Goal: Task Accomplishment & Management: Use online tool/utility

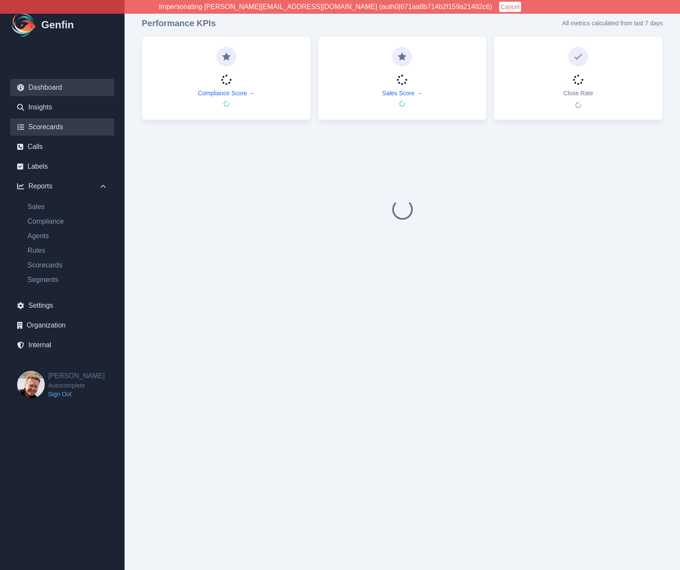
click at [42, 129] on link "Scorecards" at bounding box center [62, 126] width 104 height 17
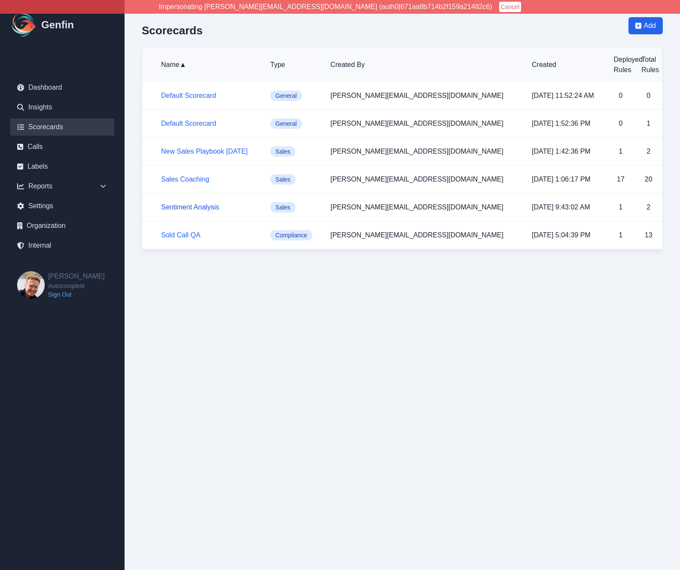
click at [200, 206] on link "Sentiment Analysis" at bounding box center [190, 206] width 58 height 7
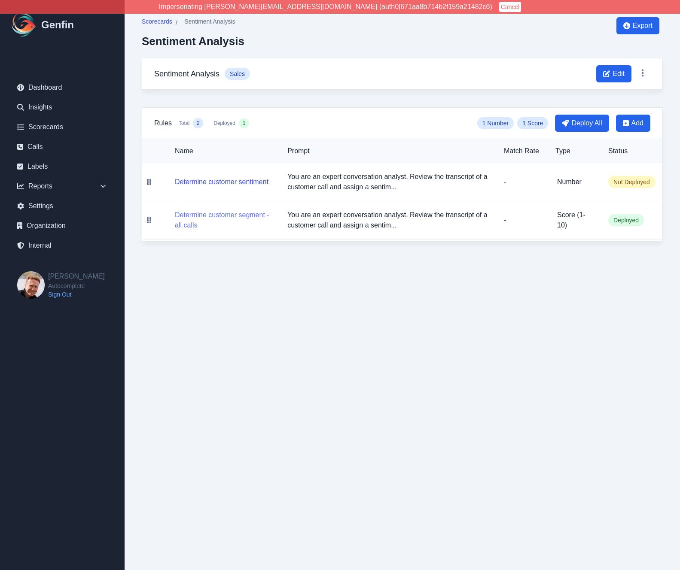
click at [213, 217] on button "Determine customer segment - all calls" at bounding box center [224, 220] width 99 height 21
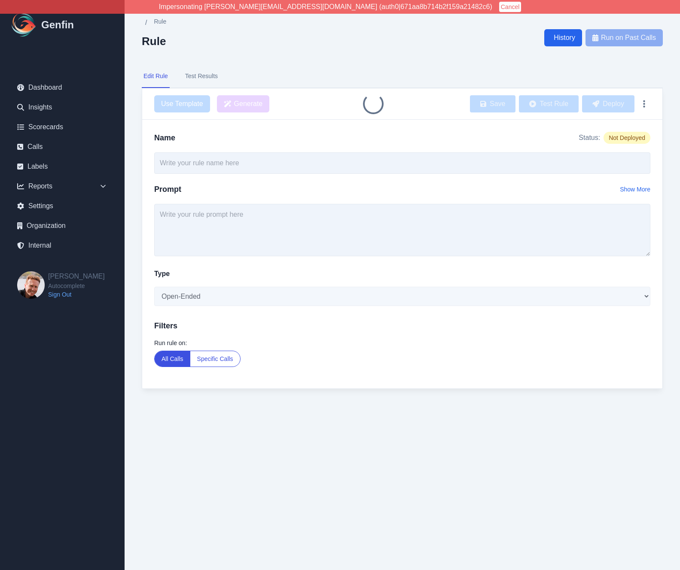
type input "Determine customer segment - all calls"
type textarea "You are an expert conversation analyst. Review the transcript of a customer cal…"
select select "Score"
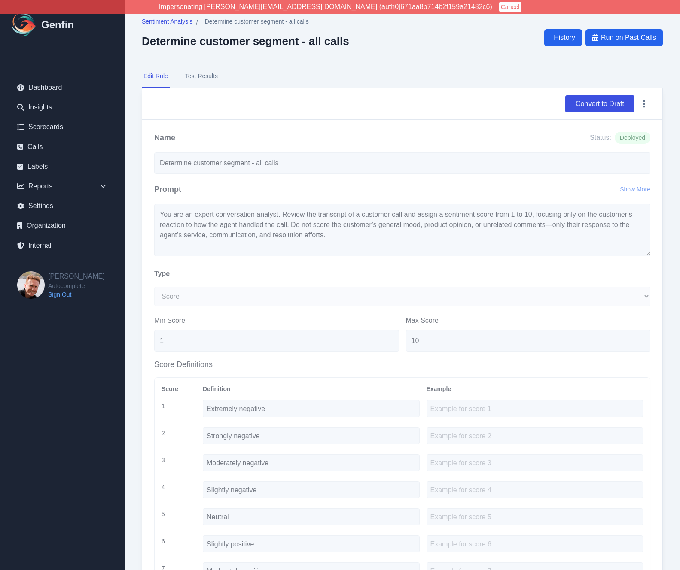
click at [200, 76] on button "Test Results" at bounding box center [201, 76] width 36 height 23
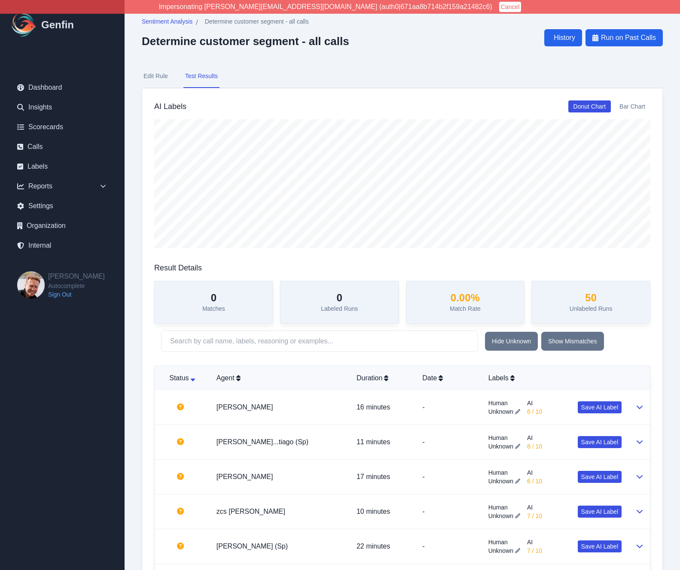
click at [155, 77] on button "Edit Rule" at bounding box center [156, 76] width 28 height 23
select select "Score"
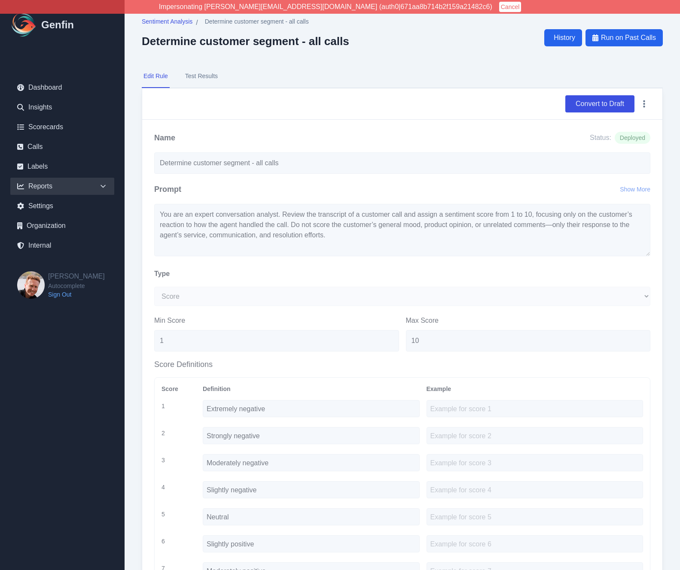
click at [76, 186] on div "Reports" at bounding box center [62, 186] width 104 height 17
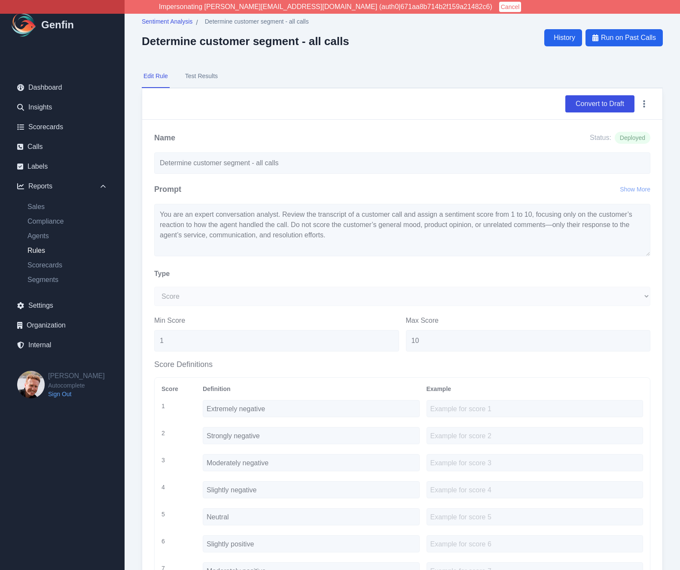
click at [33, 249] on link "Rules" at bounding box center [68, 251] width 94 height 10
click at [167, 21] on span "Sentiment Analysis" at bounding box center [167, 21] width 51 height 9
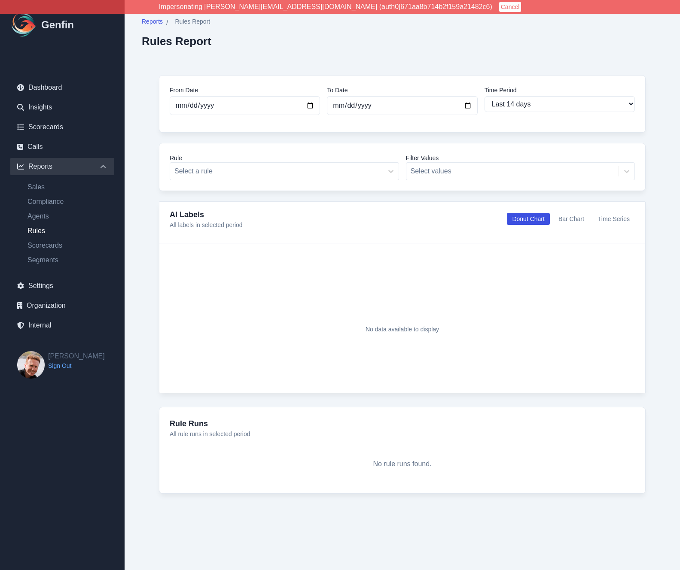
select select "14"
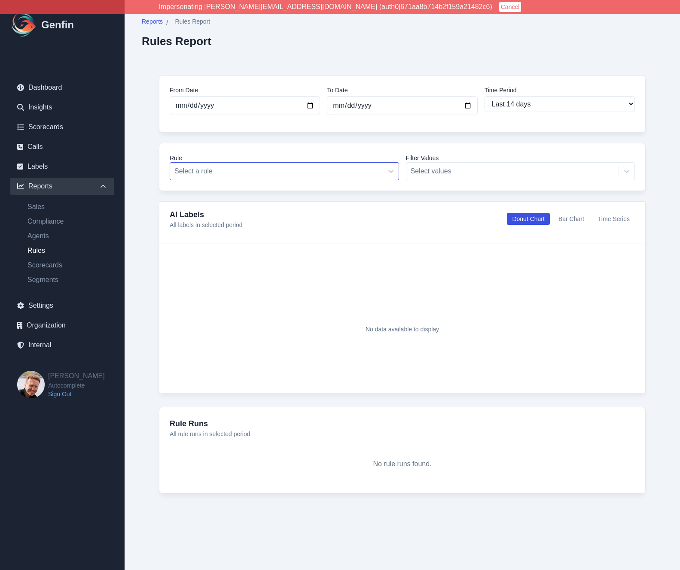
click at [188, 173] on div at bounding box center [276, 171] width 204 height 12
click at [152, 169] on div "From Date 2025-07-30 To Date 2025-08-13 Time Period Last 7 days Last 14 days La…" at bounding box center [402, 284] width 521 height 453
click at [43, 150] on link "Calls" at bounding box center [62, 146] width 104 height 17
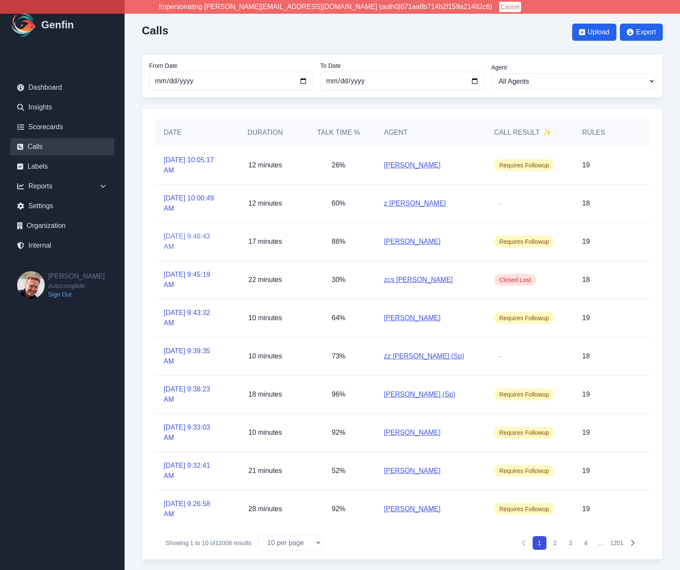
click at [184, 243] on link "8/13/2025, 9:46:43 AM" at bounding box center [192, 241] width 56 height 21
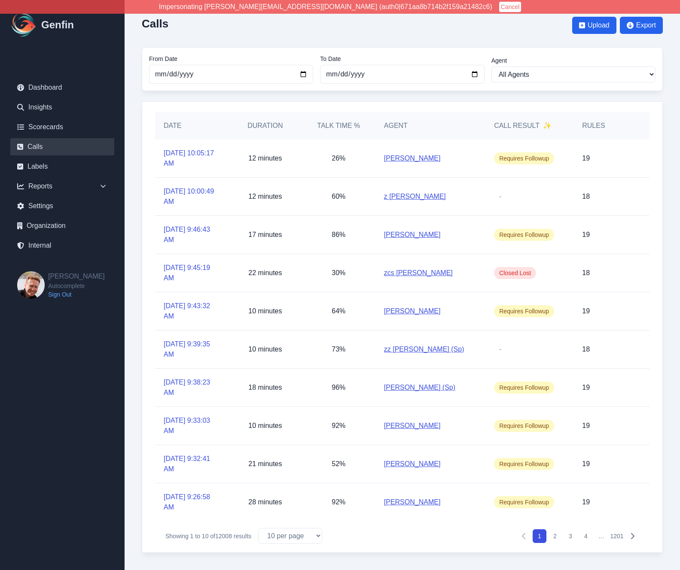
click at [554, 536] on button "2" at bounding box center [555, 536] width 14 height 14
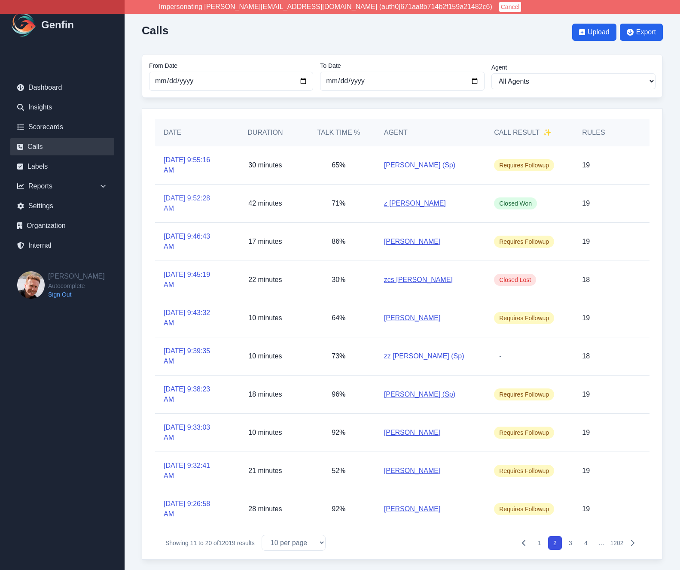
click at [178, 201] on link "8/13/2025, 9:52:28 AM" at bounding box center [192, 203] width 56 height 21
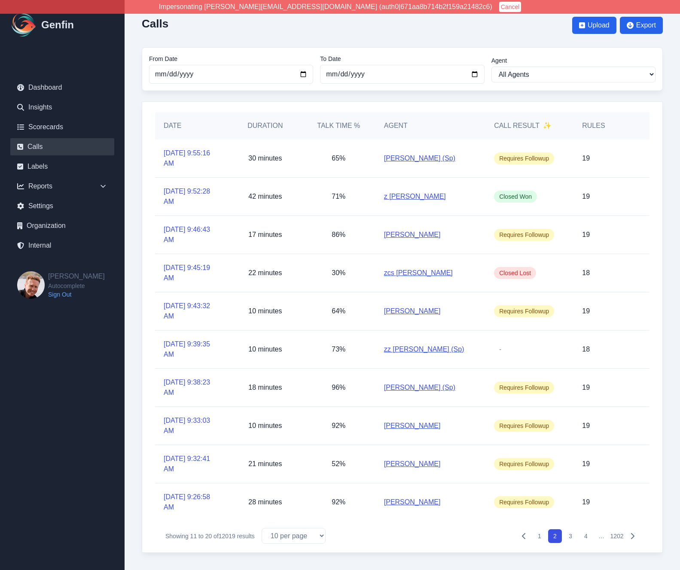
click at [572, 537] on button "3" at bounding box center [570, 536] width 14 height 14
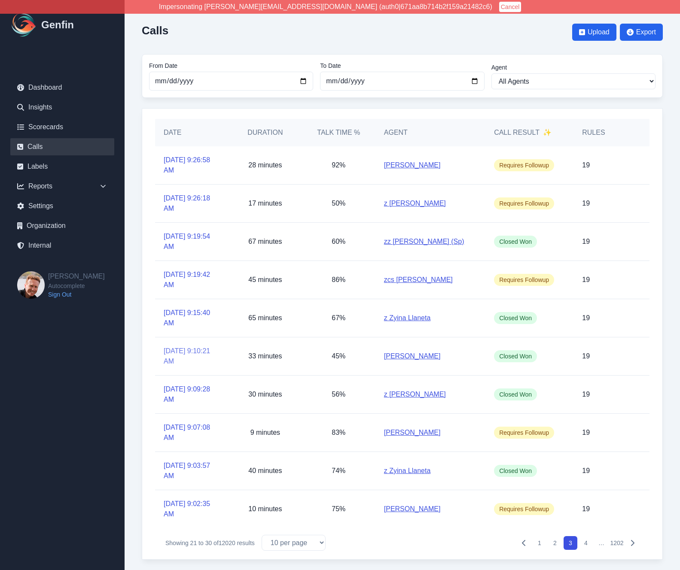
click at [185, 353] on link "8/13/2025, 9:10:21 AM" at bounding box center [192, 356] width 56 height 21
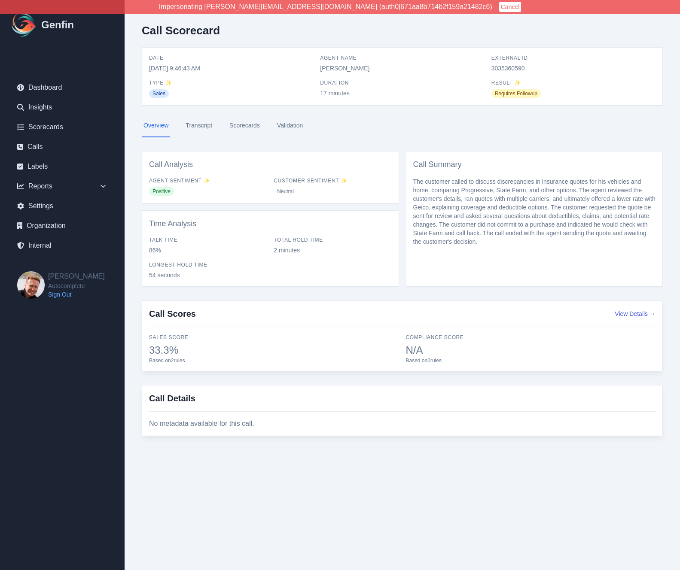
click at [241, 127] on link "Scorecards" at bounding box center [245, 125] width 34 height 23
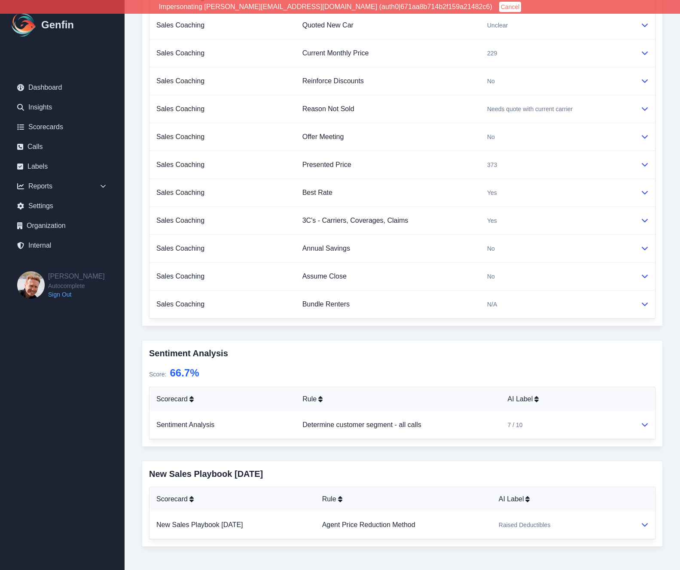
scroll to position [393, 0]
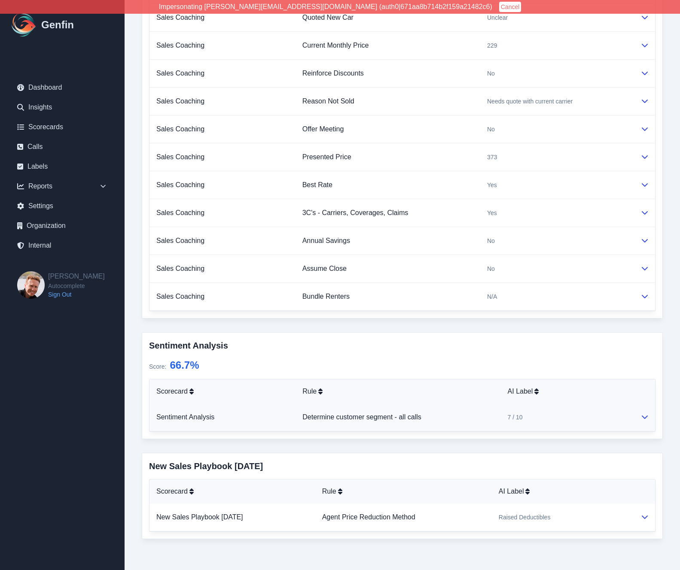
click at [495, 417] on td "Determine customer segment - all calls" at bounding box center [397, 417] width 205 height 28
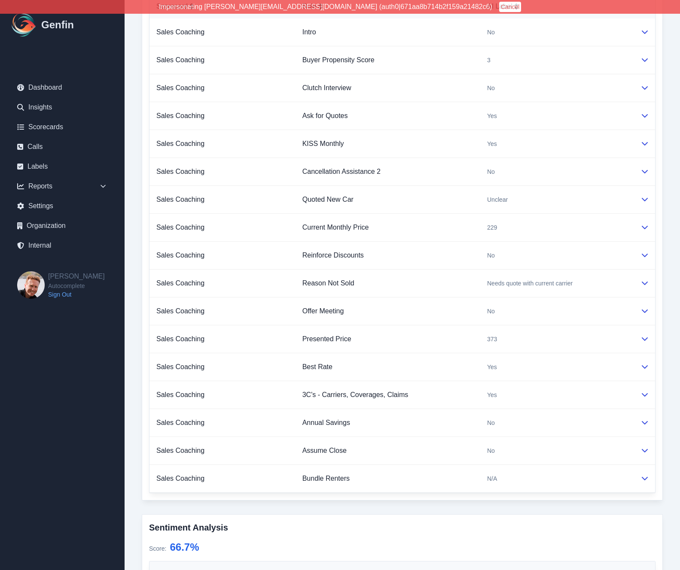
scroll to position [0, 0]
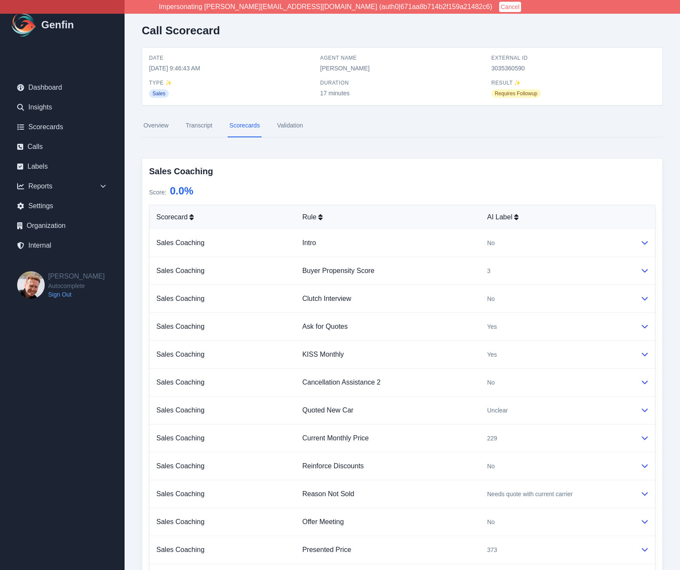
click at [508, 70] on span "3035360590" at bounding box center [573, 68] width 164 height 9
copy span "3035360590"
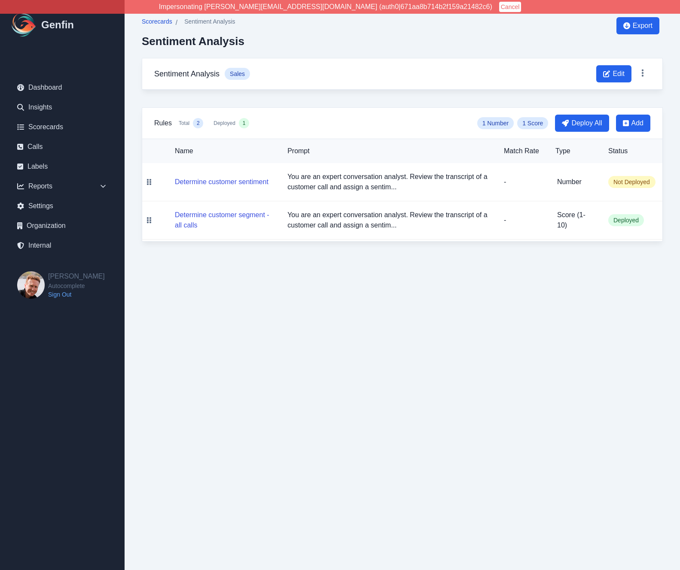
click at [157, 20] on span "Scorecards" at bounding box center [157, 21] width 30 height 9
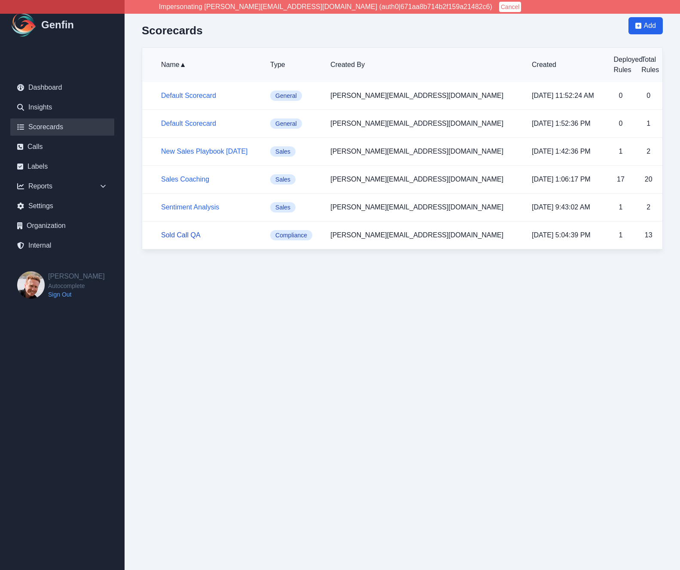
click at [175, 234] on link "Sold Call QA" at bounding box center [180, 234] width 39 height 7
click at [179, 237] on link "Sold Call QA" at bounding box center [180, 234] width 39 height 7
click at [183, 180] on link "Sales Coaching" at bounding box center [185, 179] width 48 height 7
click at [192, 236] on link "Sold Call QA" at bounding box center [180, 234] width 39 height 7
click at [184, 239] on h5 "Sold Call QA" at bounding box center [208, 235] width 95 height 10
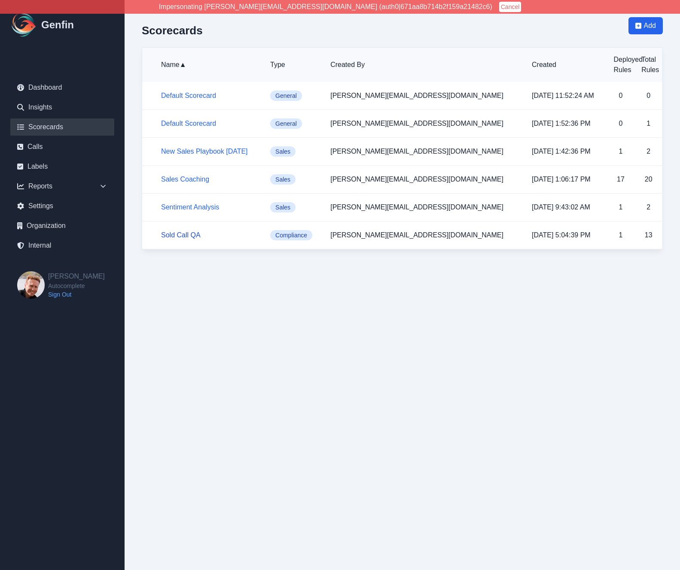
click at [184, 233] on link "Sold Call QA" at bounding box center [180, 234] width 39 height 7
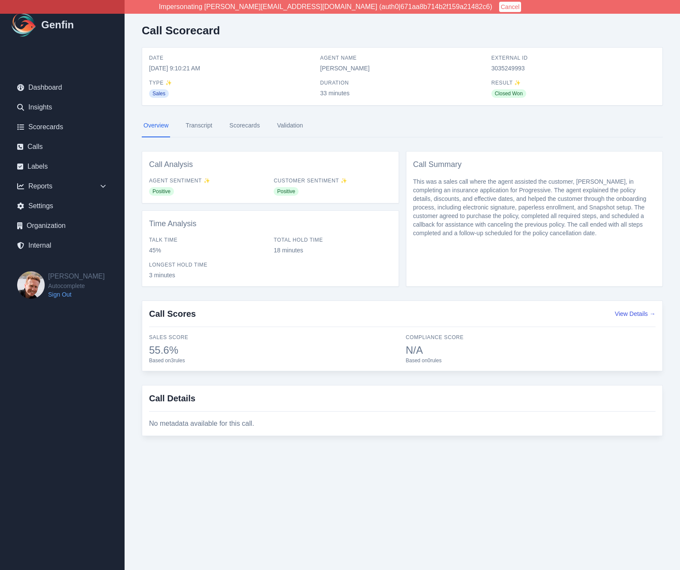
click at [517, 67] on span "3035249993" at bounding box center [573, 68] width 164 height 9
copy span "3035249993"
click at [239, 124] on link "Scorecards" at bounding box center [245, 125] width 34 height 23
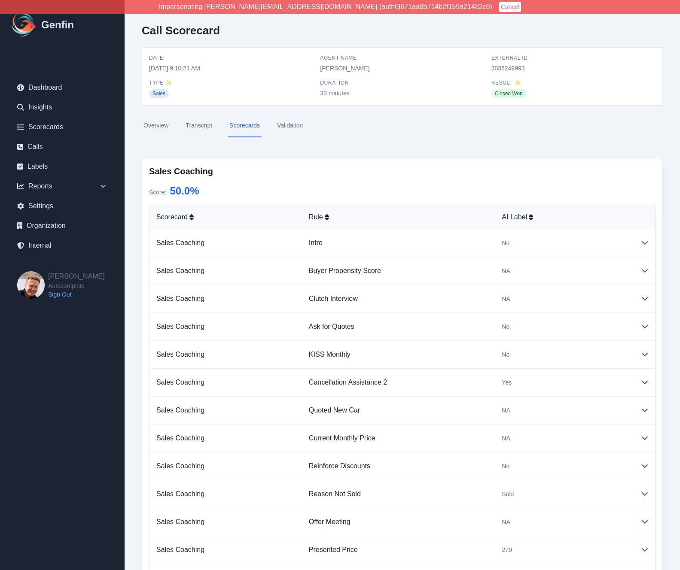
click at [152, 124] on link "Overview" at bounding box center [156, 125] width 28 height 23
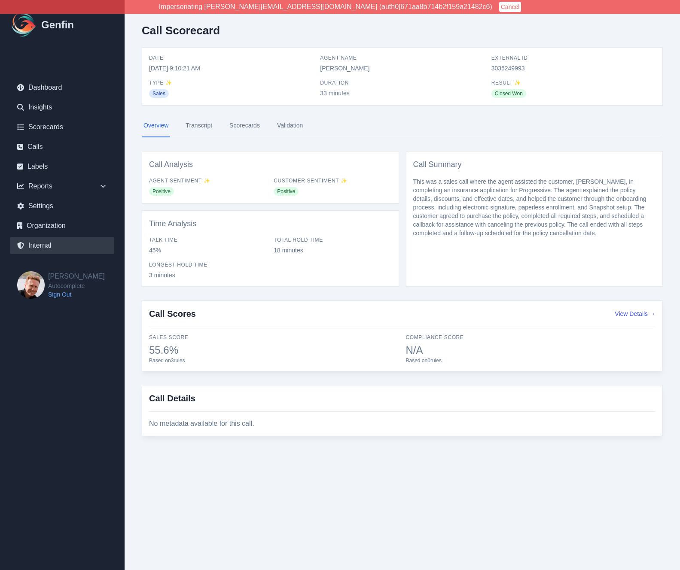
click at [40, 242] on link "Internal" at bounding box center [62, 245] width 104 height 17
click at [242, 125] on link "Scorecards" at bounding box center [245, 125] width 34 height 23
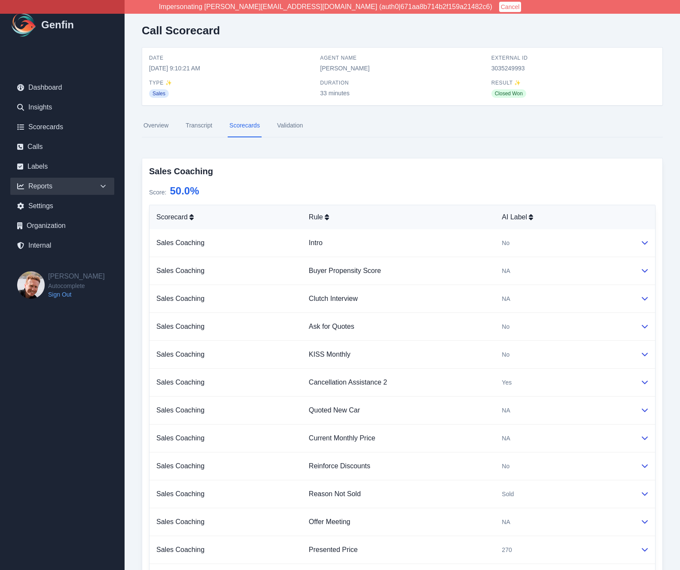
click at [57, 187] on div "Reports" at bounding box center [62, 186] width 104 height 17
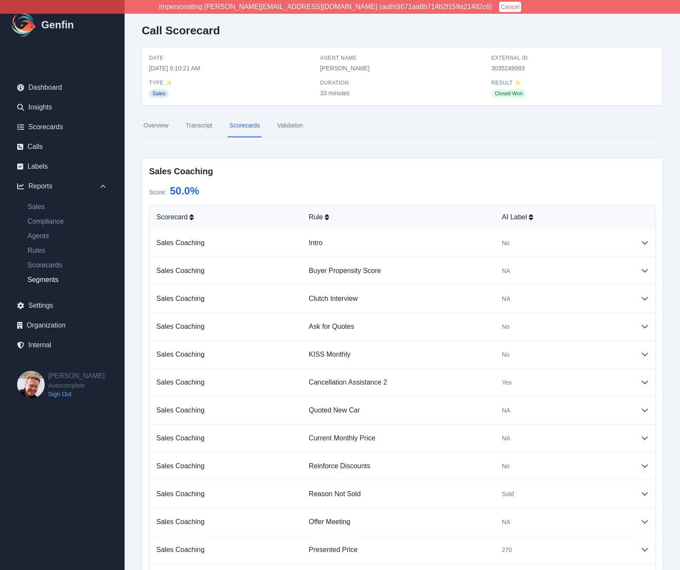
click at [49, 278] on link "Segments" at bounding box center [68, 280] width 94 height 10
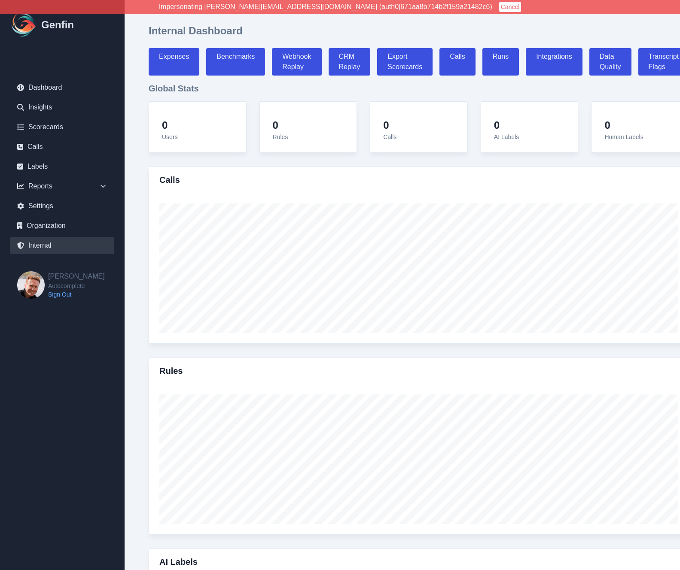
select select "paid"
select select "7"
select select "paid"
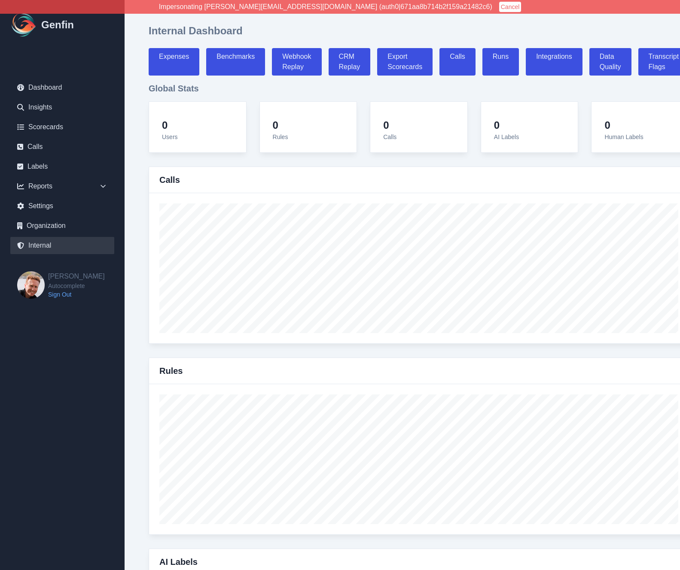
select select "7"
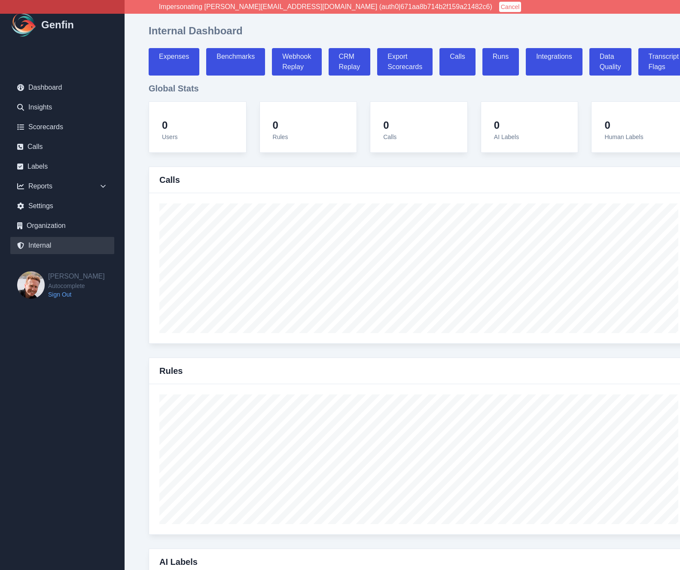
select select "7"
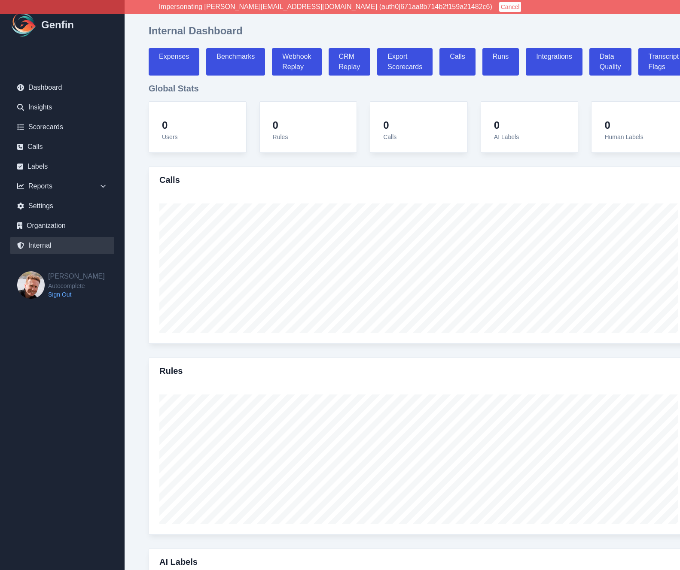
select select "7"
select select "paid"
select select "7"
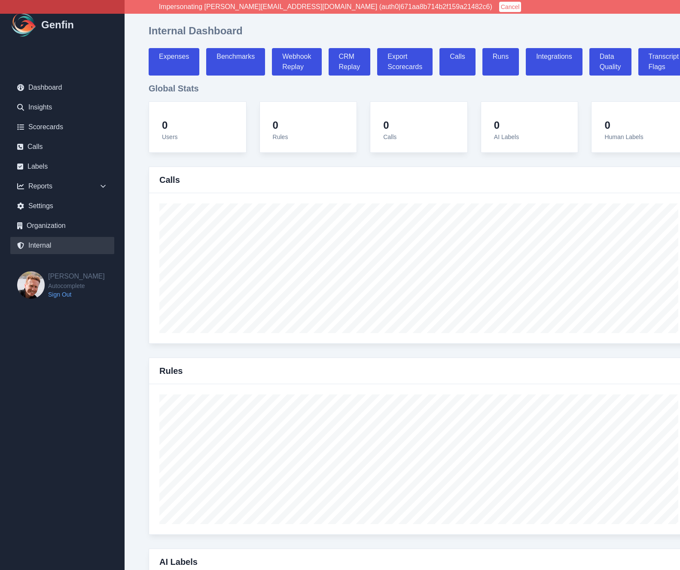
select select "7"
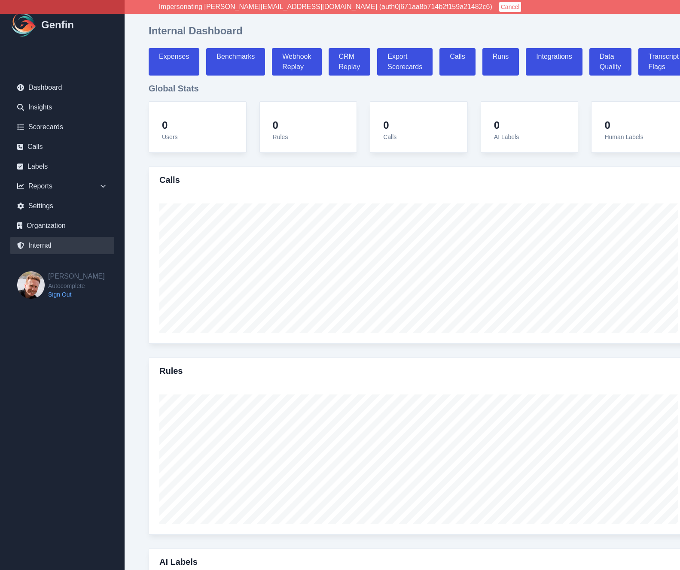
select select "7"
select select "paid"
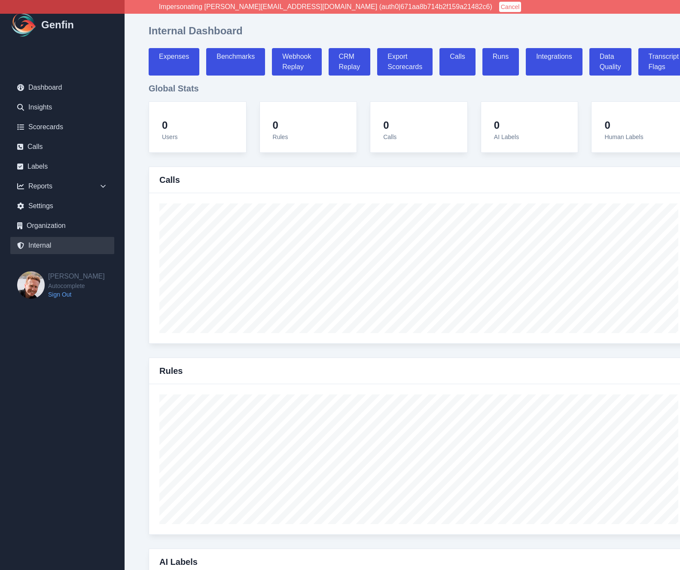
select select "7"
select select "paid"
select select "7"
select select "paid"
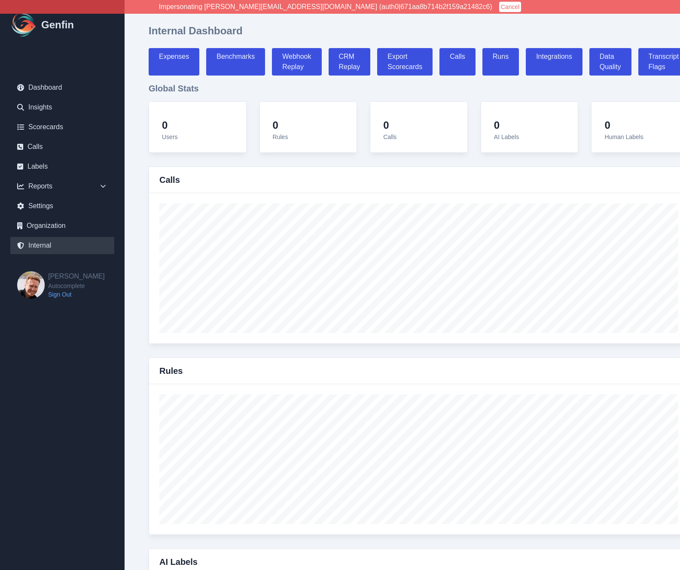
select select "7"
select select "paid"
select select "7"
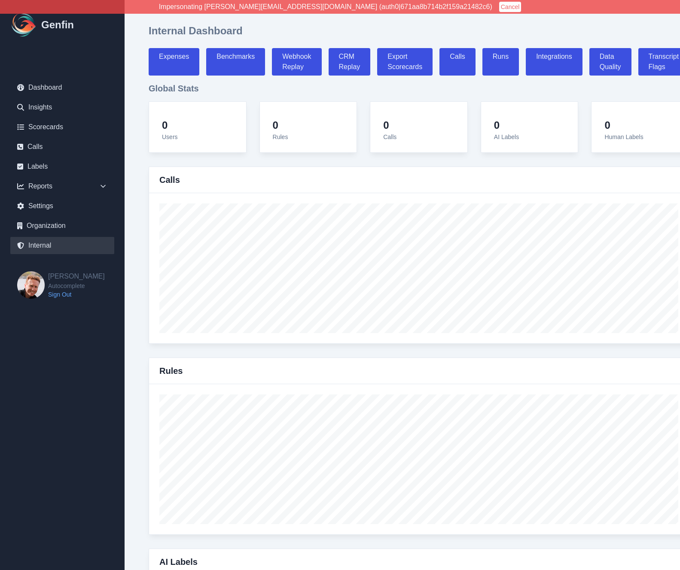
select select "7"
select select "paid"
select select "7"
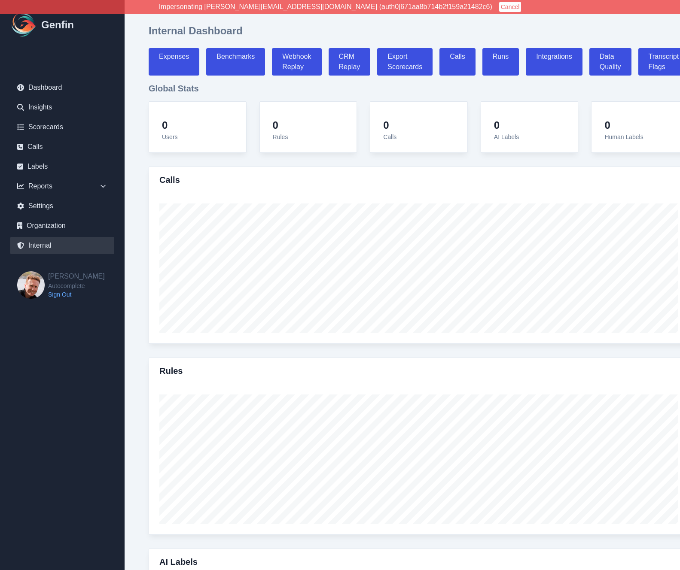
select select "paid"
select select "7"
select select "paid"
select select "7"
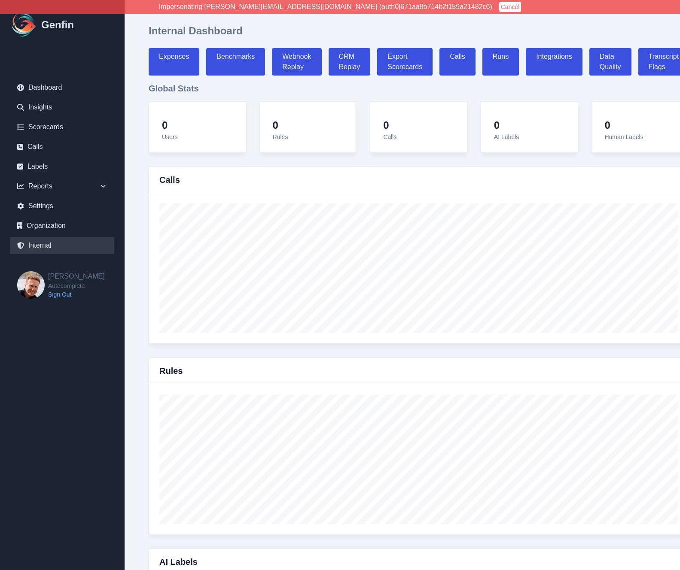
select select "paid"
select select "7"
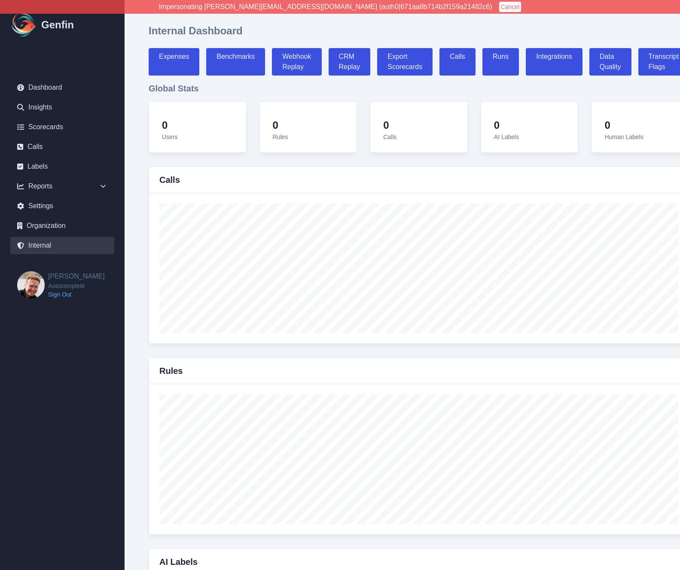
select select "7"
select select "paid"
select select "7"
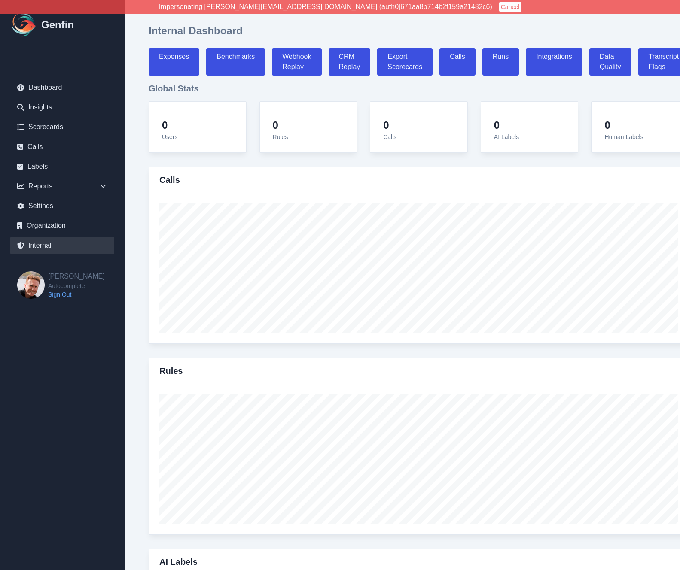
select select "7"
select select "paid"
select select "7"
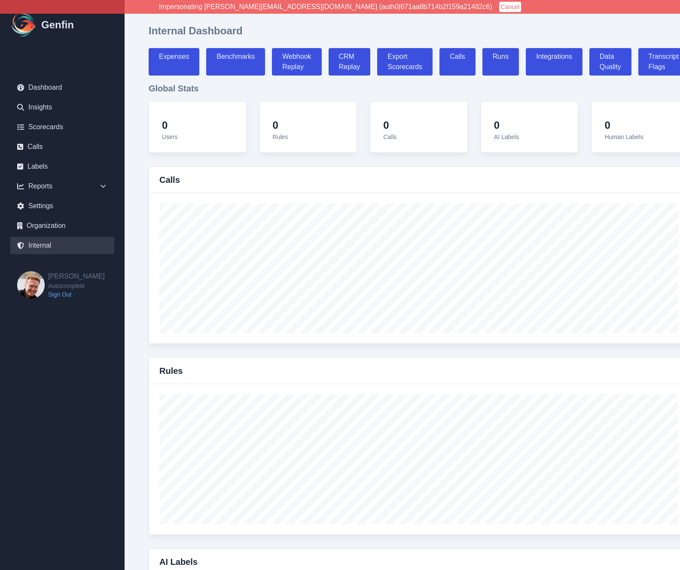
select select "7"
select select "paid"
select select "7"
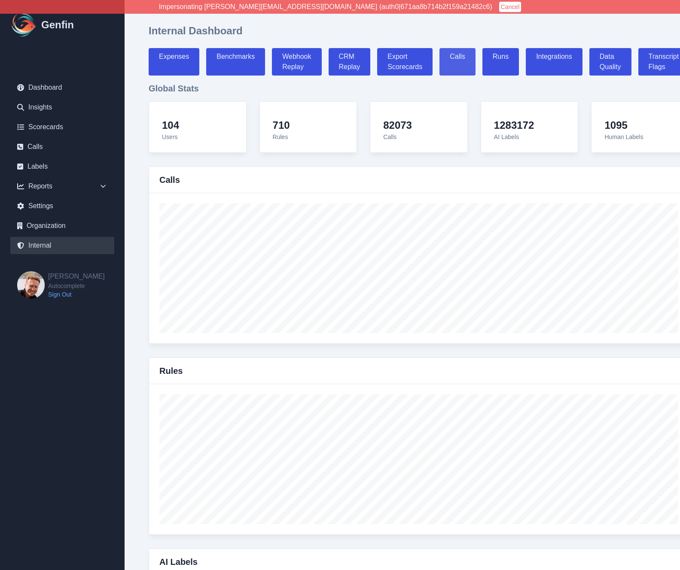
click at [455, 67] on link "Calls" at bounding box center [457, 61] width 36 height 27
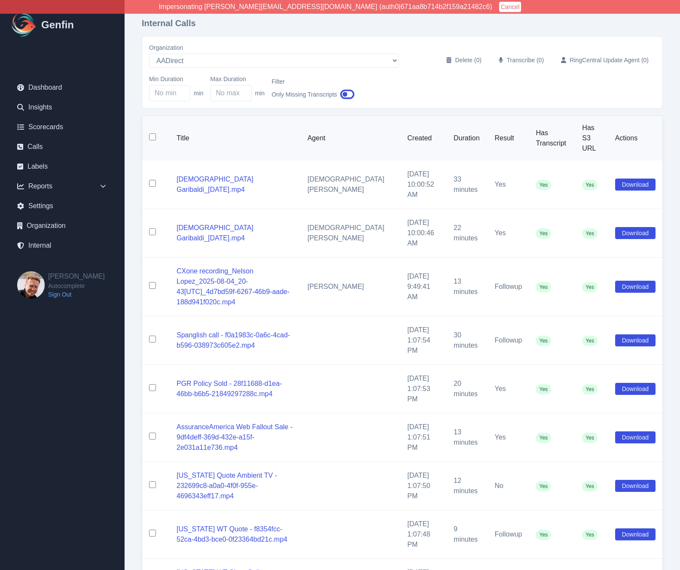
click at [182, 69] on div "Organization AADirect Aainsco.com Aainsco.com alec+america@system2.fitness alec…" at bounding box center [402, 72] width 506 height 58
click at [179, 61] on select "AADirect Aainsco.com Aainsco.com alec+america@system2.fitness alec+emily@system…" at bounding box center [273, 61] width 249 height 14
click at [52, 249] on link "Internal" at bounding box center [62, 245] width 104 height 17
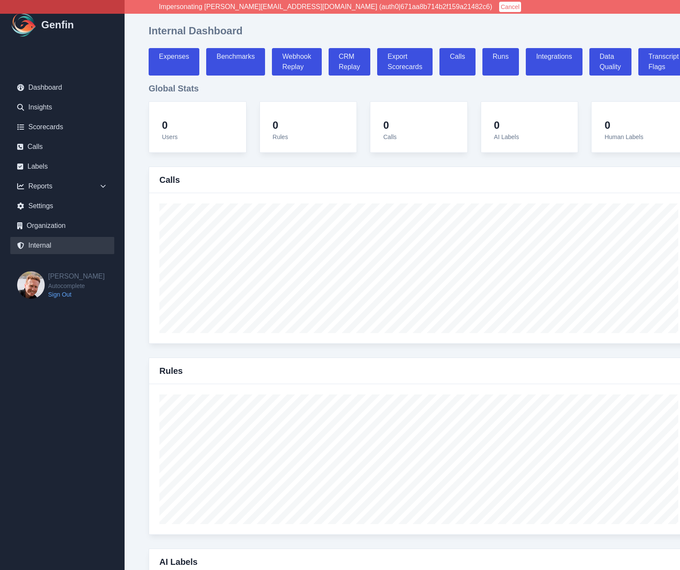
select select "paid"
select select "7"
select select "paid"
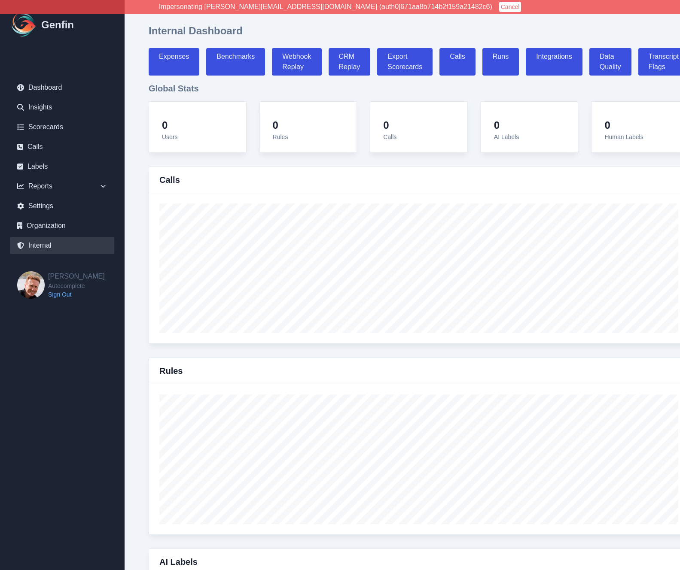
select select "7"
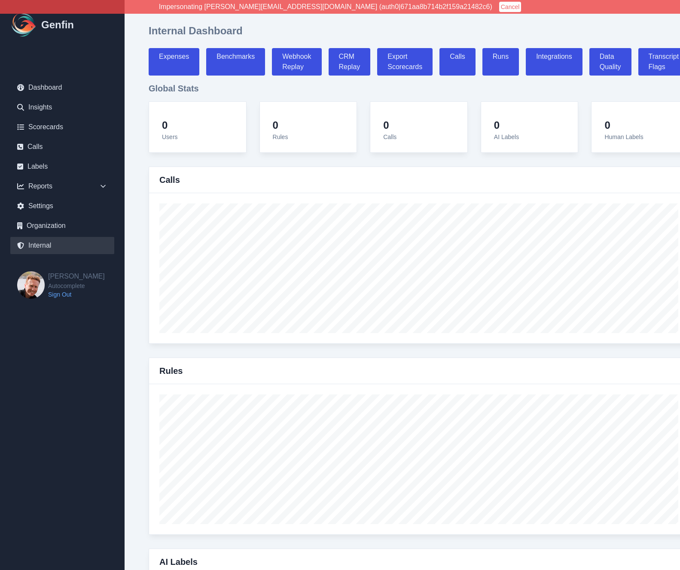
select select "7"
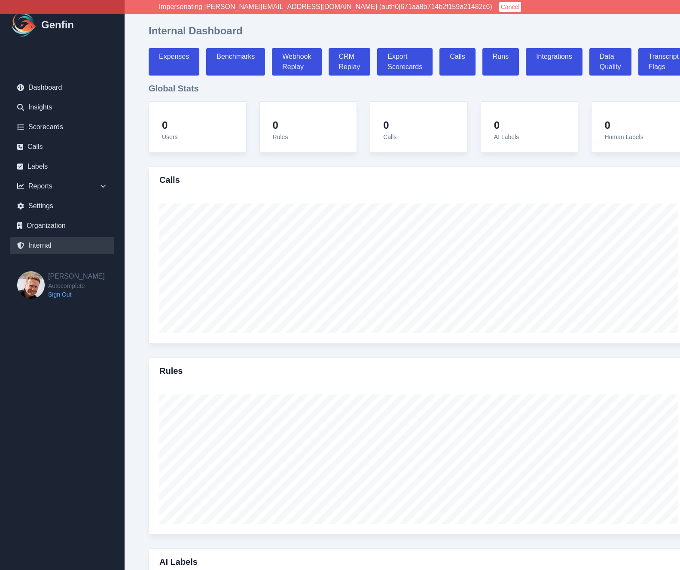
select select "7"
select select "paid"
select select "7"
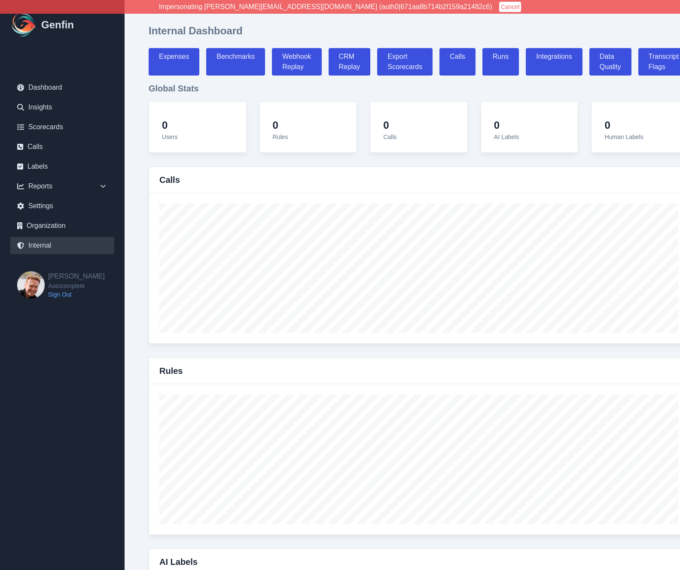
select select "7"
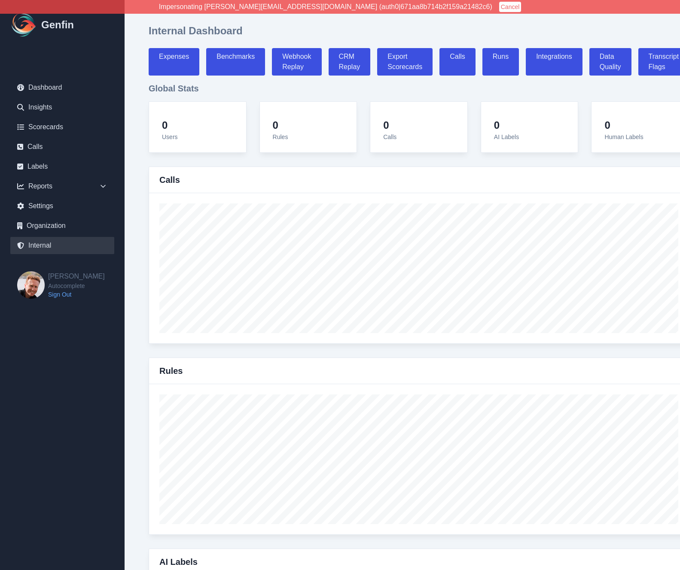
select select "7"
select select "paid"
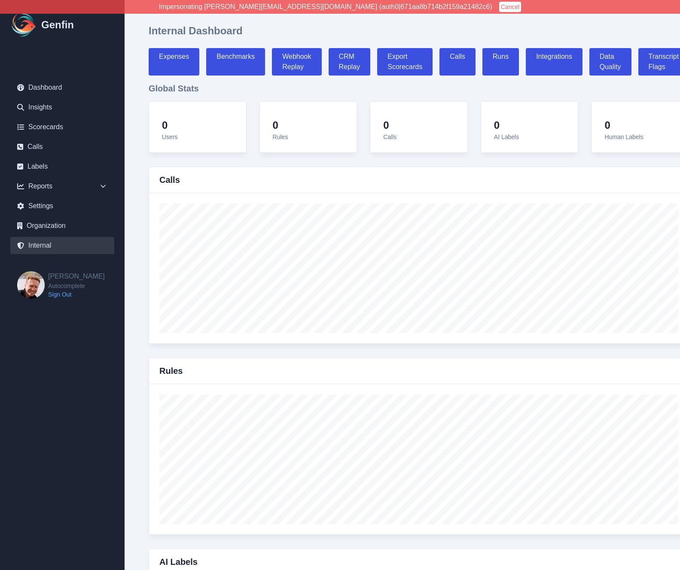
select select "7"
select select "paid"
select select "7"
select select "paid"
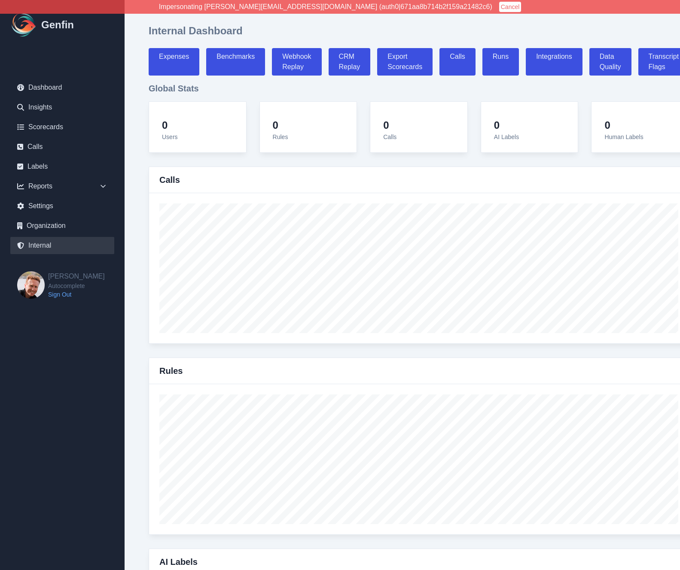
select select "7"
select select "paid"
select select "7"
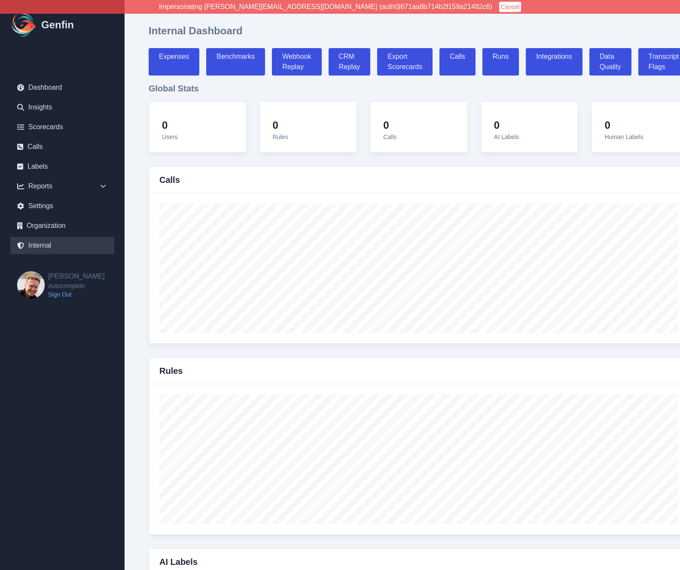
select select "7"
select select "paid"
select select "7"
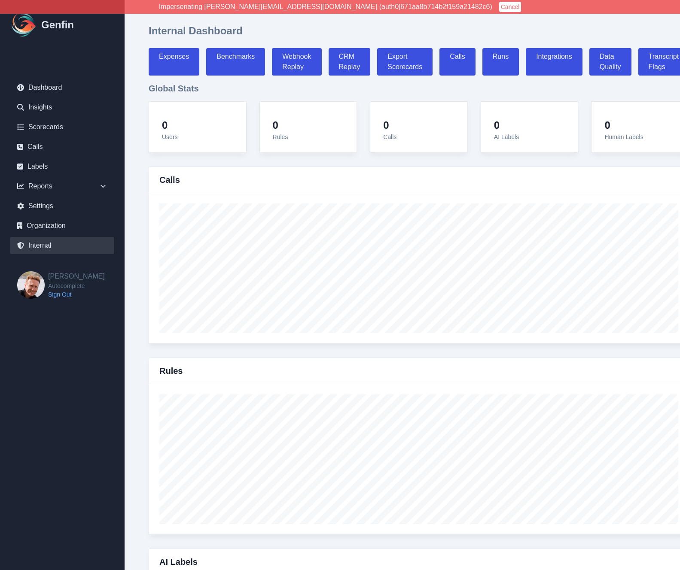
select select "paid"
select select "7"
select select "paid"
select select "7"
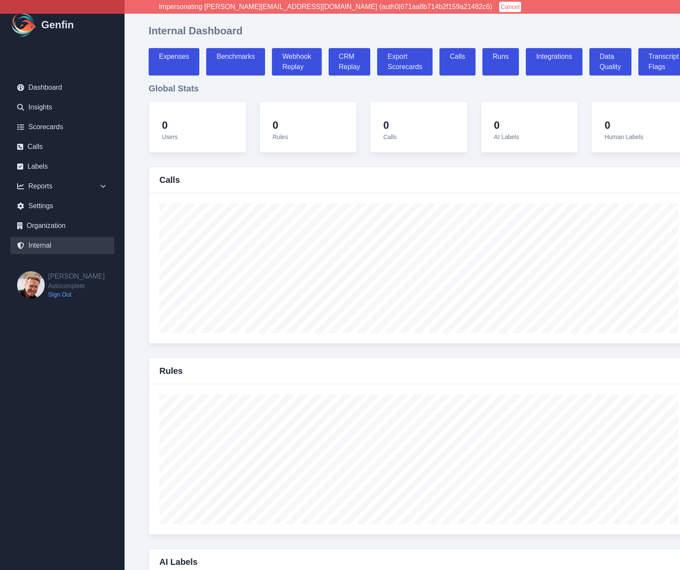
select select "paid"
select select "7"
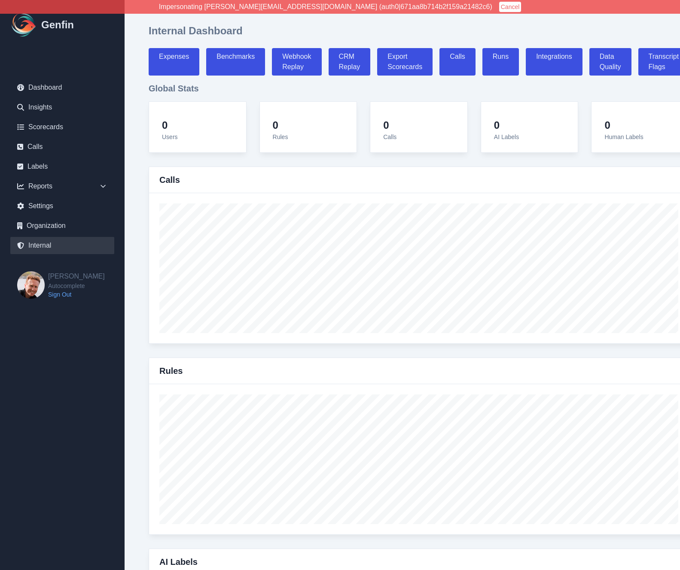
select select "7"
select select "paid"
select select "7"
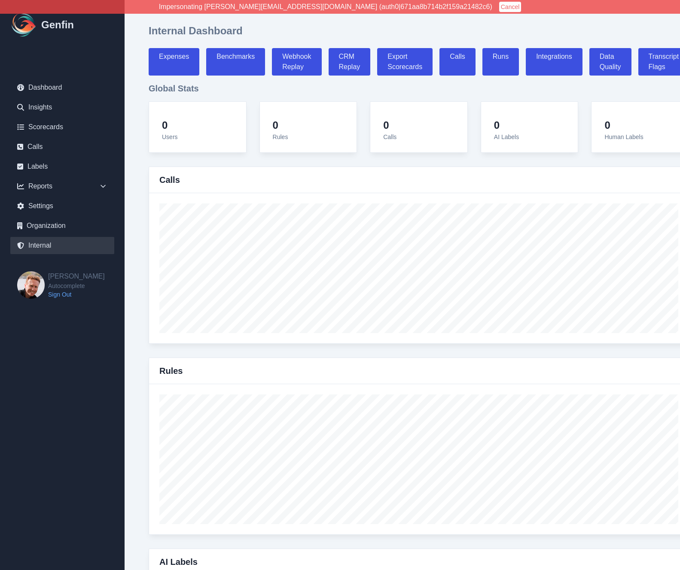
select select "7"
select select "paid"
select select "7"
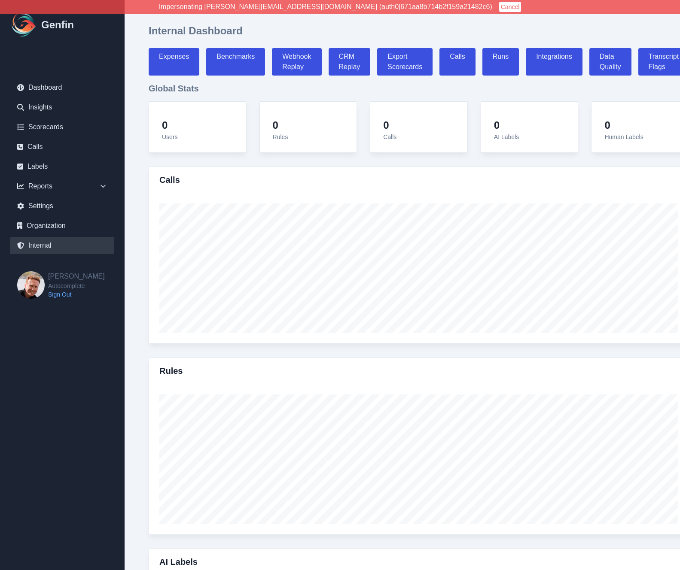
select select "7"
select select "paid"
select select "7"
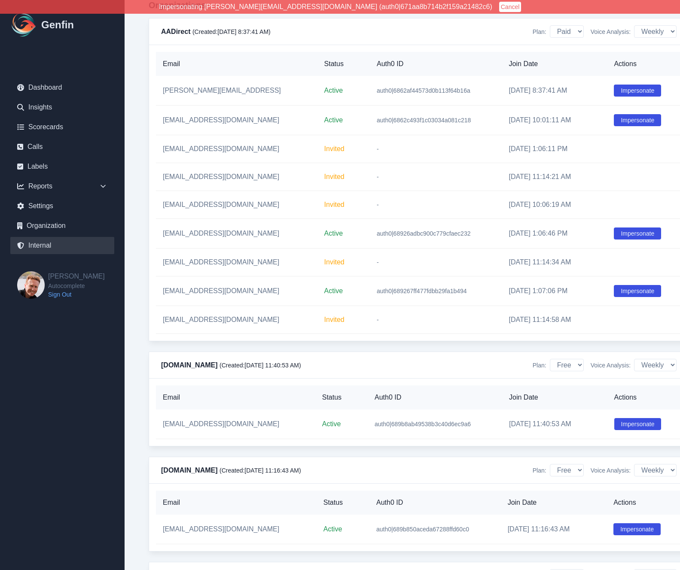
scroll to position [1157, 0]
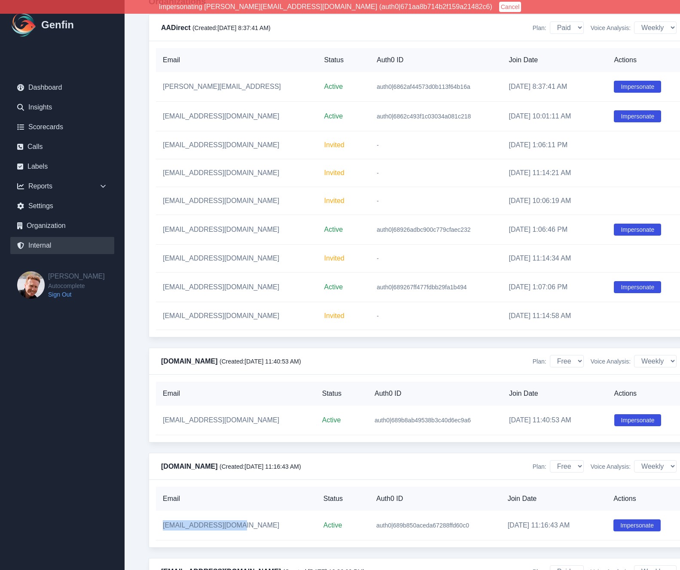
drag, startPoint x: 159, startPoint y: 528, endPoint x: 240, endPoint y: 528, distance: 81.1
click at [240, 528] on td "jmendoza@aainsco.com" at bounding box center [236, 526] width 161 height 30
copy td "jmendoza@aainsco.com"
drag, startPoint x: 158, startPoint y: 422, endPoint x: 248, endPoint y: 423, distance: 89.3
click at [248, 423] on td "jtrevino@aainsco.com" at bounding box center [235, 421] width 159 height 30
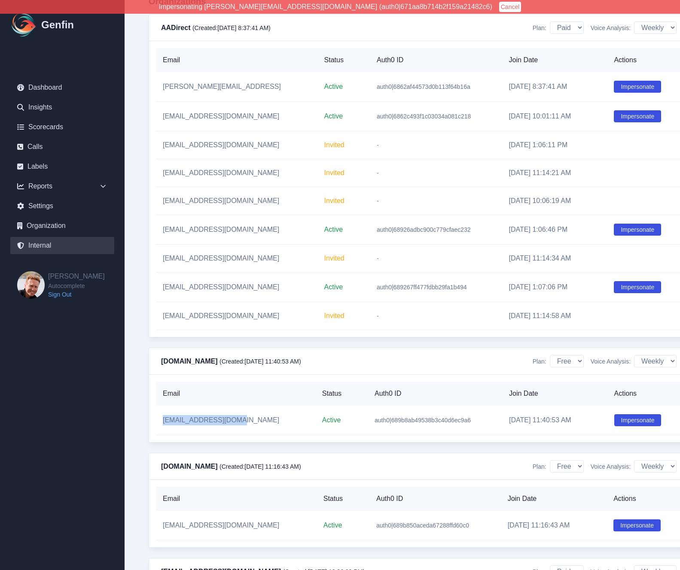
copy td "jtrevino@aainsco.com"
click at [247, 382] on div "Email Status Auth0 ID Join Date Actions jtrevino@aainsco.com Active auth0|689b8…" at bounding box center [418, 408] width 539 height 67
drag, startPoint x: 156, startPoint y: 314, endPoint x: 239, endPoint y: 318, distance: 82.5
click at [239, 318] on td "jtrevino@aadirect.com" at bounding box center [236, 316] width 161 height 28
copy td "jtrevino@aadirect.com"
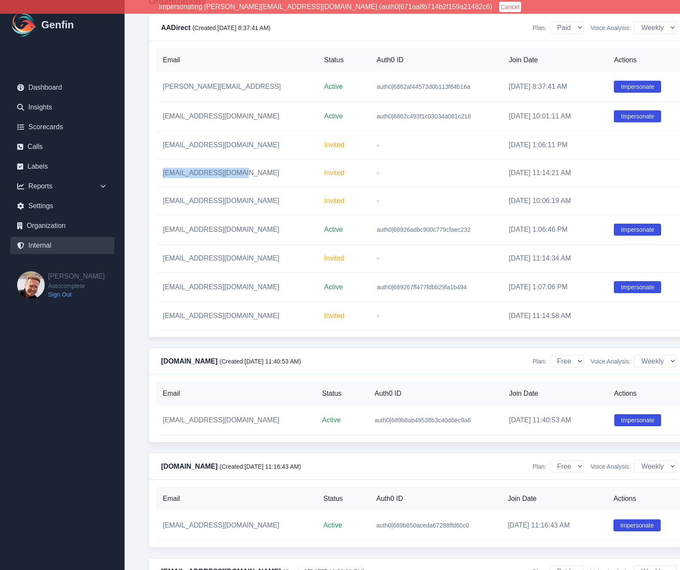
drag, startPoint x: 157, startPoint y: 176, endPoint x: 244, endPoint y: 176, distance: 87.1
click at [244, 176] on td "jmendoza@aadirect.com" at bounding box center [236, 173] width 161 height 28
copy td "jmendoza@aadirect.com"
click at [370, 270] on td "-" at bounding box center [436, 259] width 132 height 28
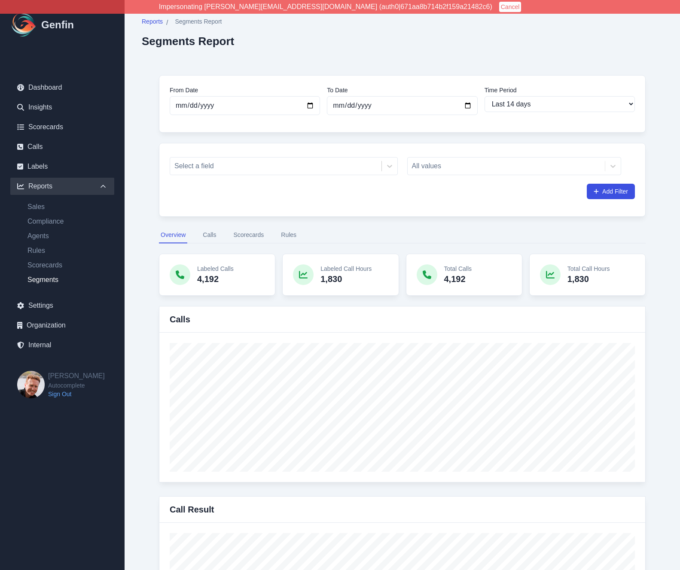
select select "14"
click at [270, 163] on div at bounding box center [275, 166] width 203 height 12
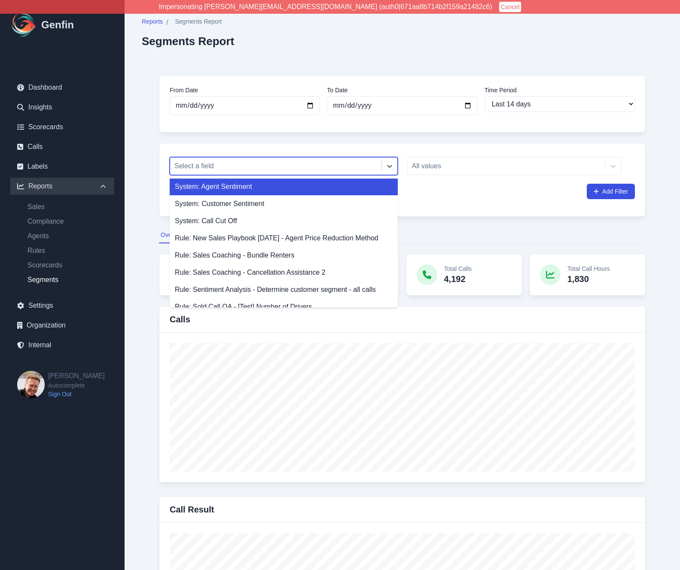
scroll to position [74, 0]
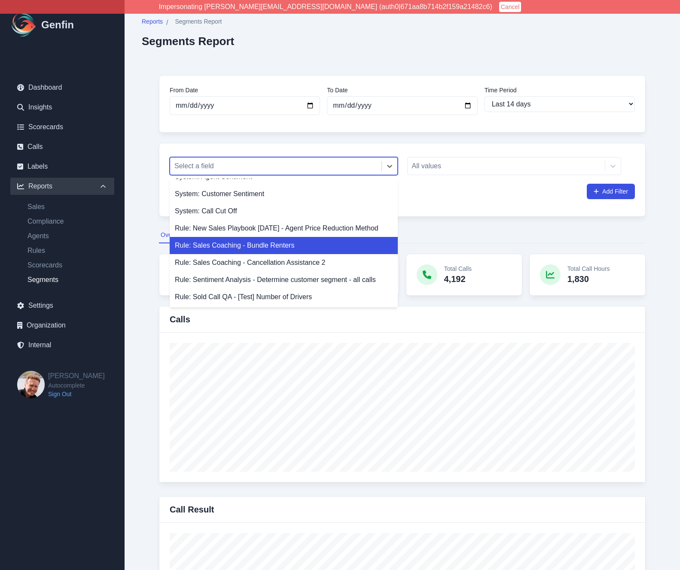
click at [264, 245] on div "Rule: Sales Coaching - Bundle Renters" at bounding box center [284, 245] width 228 height 17
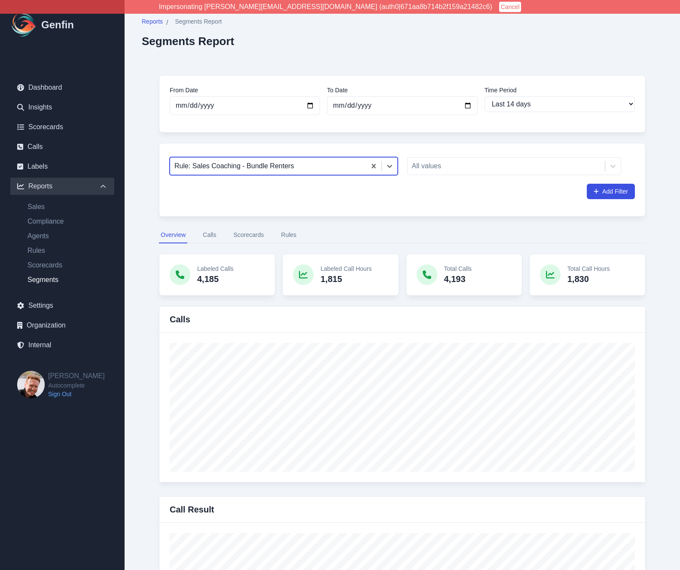
click at [208, 166] on div at bounding box center [267, 166] width 187 height 12
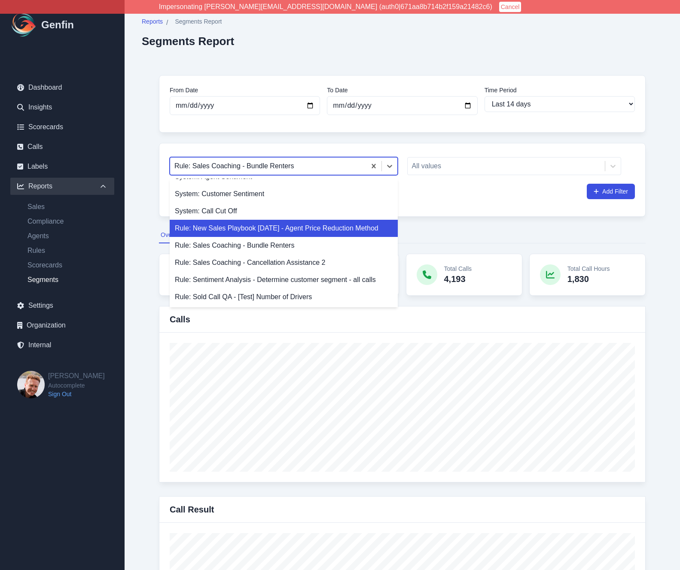
scroll to position [74, 0]
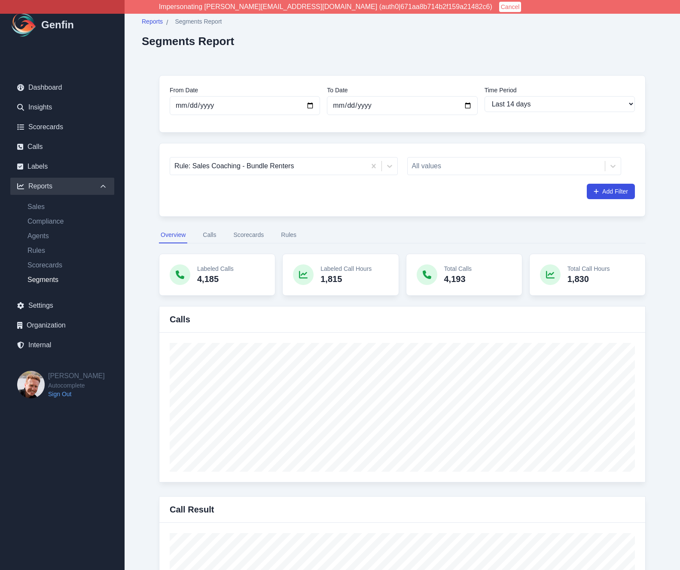
click at [51, 126] on link "Scorecards" at bounding box center [62, 126] width 104 height 17
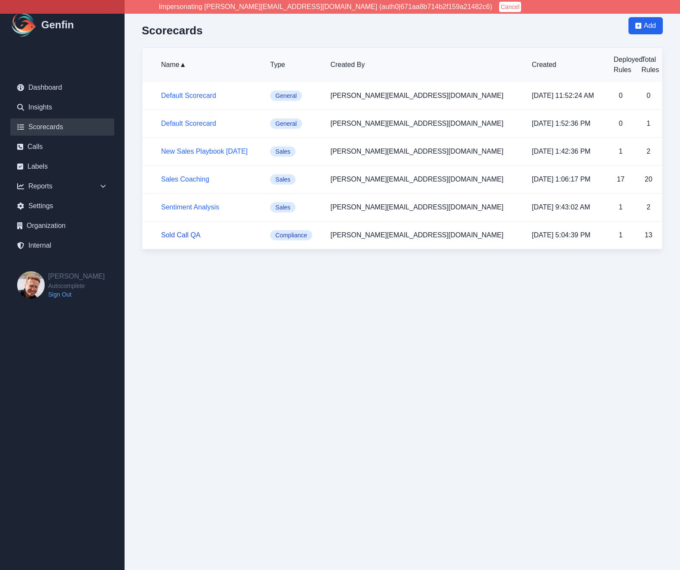
click at [176, 234] on link "Sold Call QA" at bounding box center [180, 234] width 39 height 7
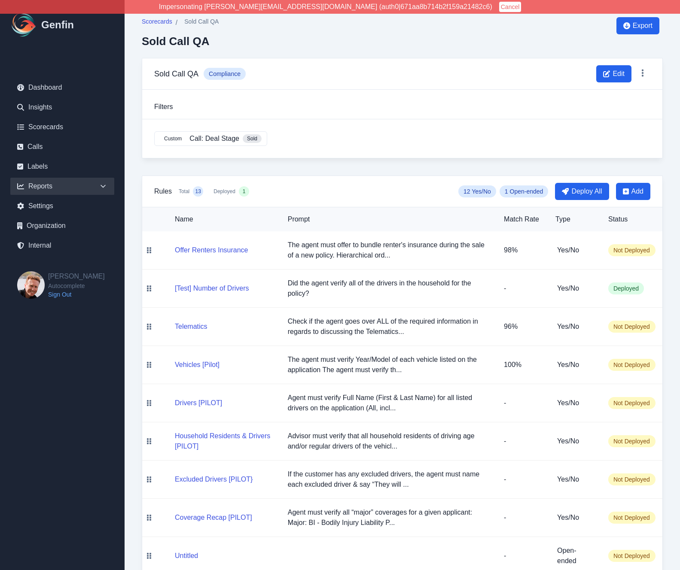
click at [43, 188] on div "Reports" at bounding box center [62, 186] width 104 height 17
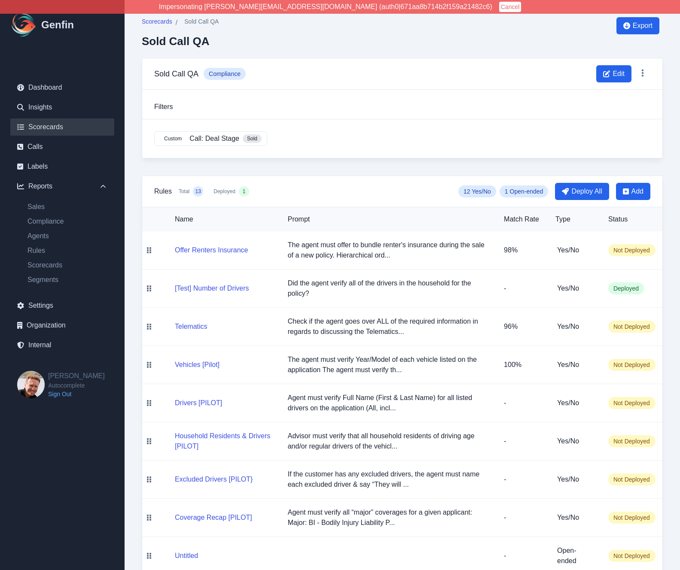
click at [40, 124] on link "Scorecards" at bounding box center [62, 126] width 104 height 17
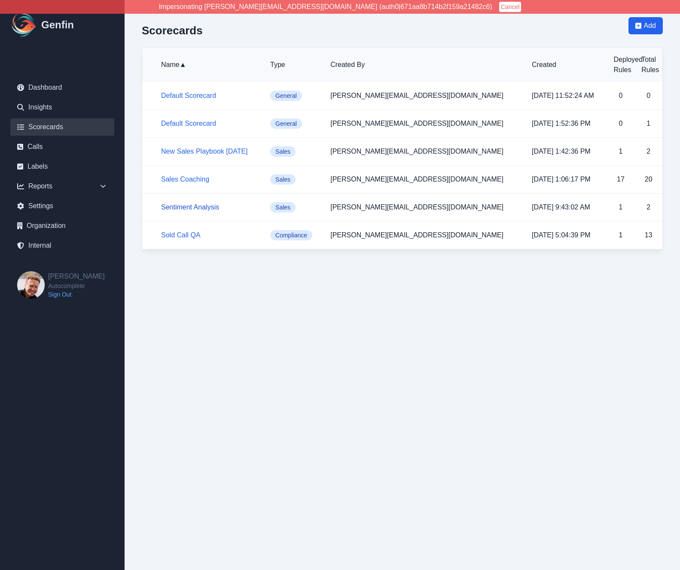
click at [190, 208] on link "Sentiment Analysis" at bounding box center [190, 206] width 58 height 7
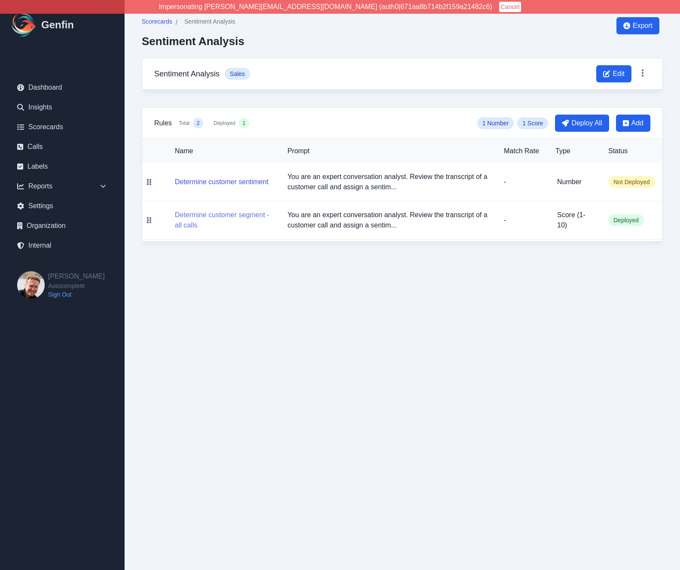
click at [187, 214] on button "Determine customer segment - all calls" at bounding box center [224, 220] width 99 height 21
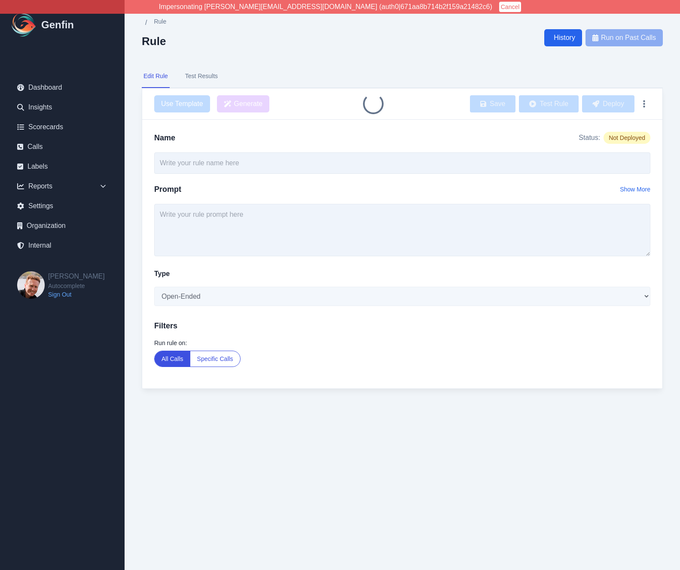
type input "Determine customer segment - all calls"
type textarea "You are an expert conversation analyst. Review the transcript of a customer cal…"
select select "Score"
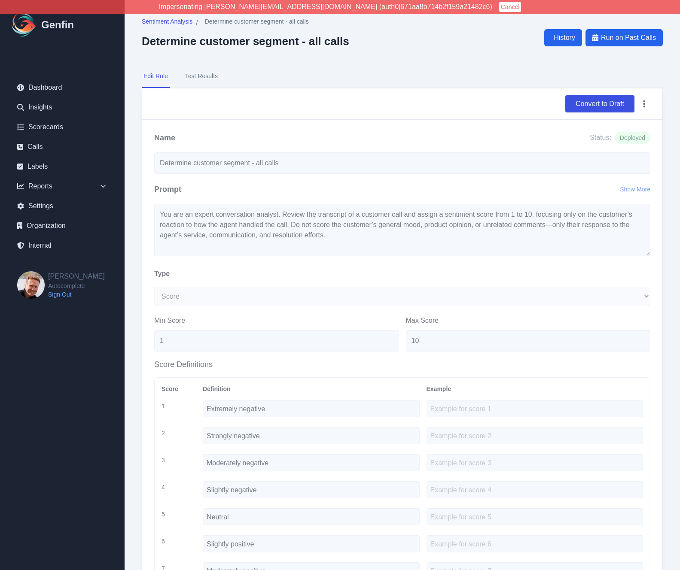
click at [410, 54] on div "Sentiment Analysis / Determine customer segment - all calls Determine customer …" at bounding box center [402, 37] width 521 height 41
